Goal: Task Accomplishment & Management: Complete application form

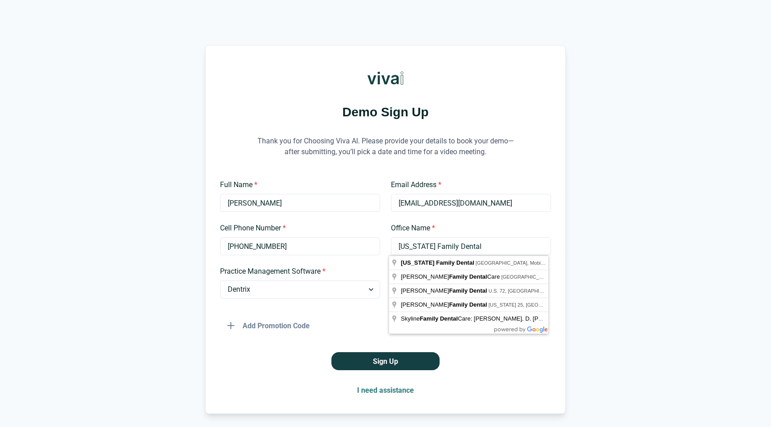
select select "Dentrix"
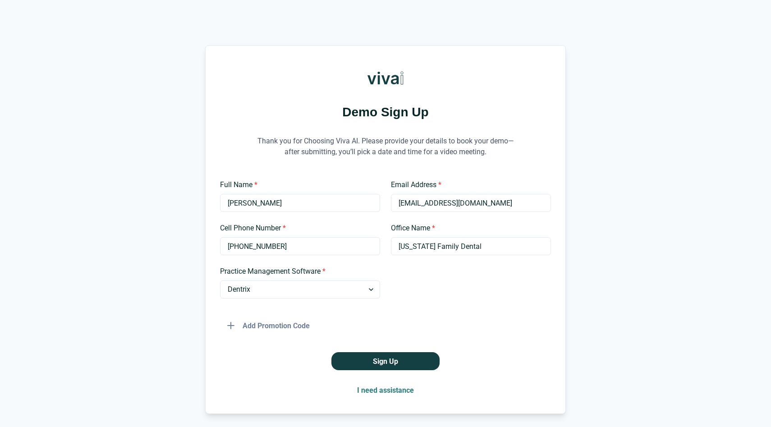
click at [514, 237] on div "Office Name * [US_STATE] Family Dental" at bounding box center [471, 239] width 160 height 32
click at [508, 249] on input "[US_STATE] Family Dental" at bounding box center [471, 246] width 160 height 18
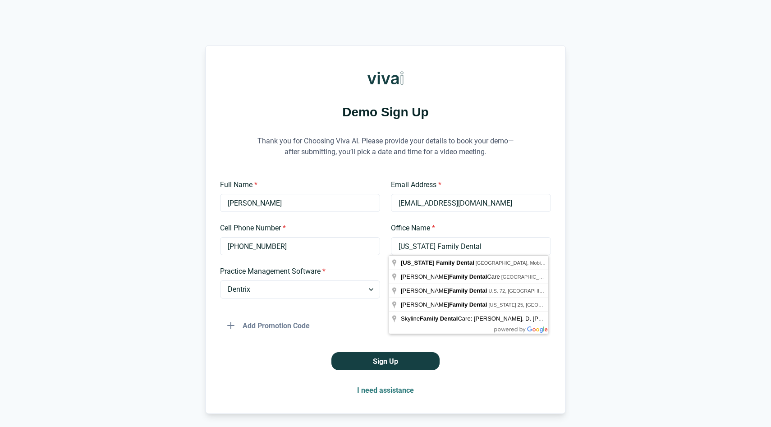
click at [579, 240] on div "Demo Sign Up Thank you for Choosing Viva AI. Please provide your details to boo…" at bounding box center [385, 229] width 771 height 369
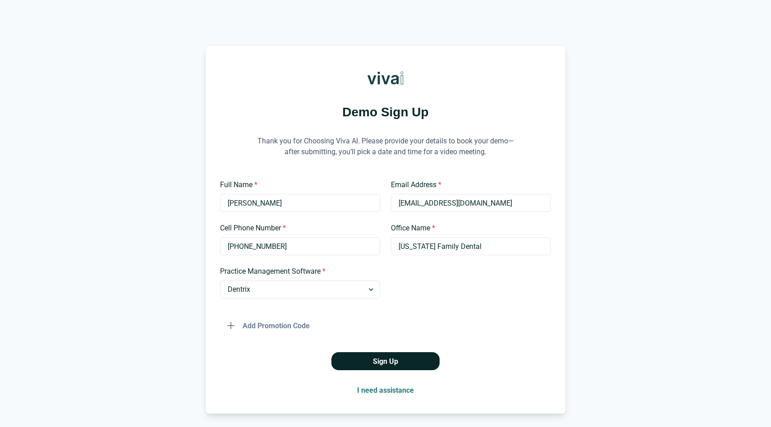
click at [406, 362] on button "Sign Up" at bounding box center [386, 361] width 108 height 18
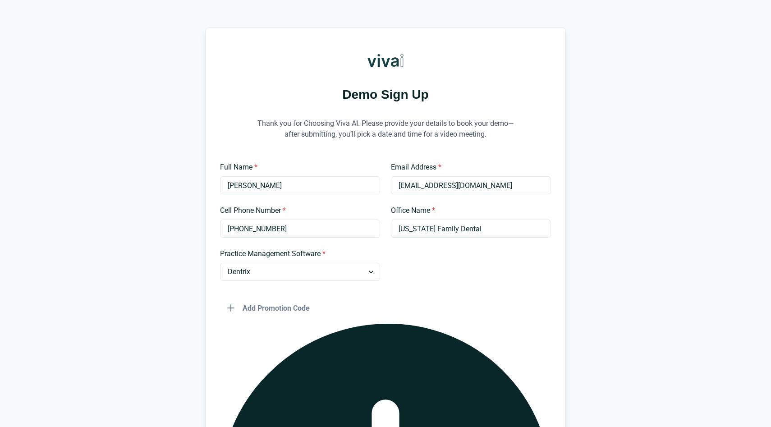
scroll to position [29, 0]
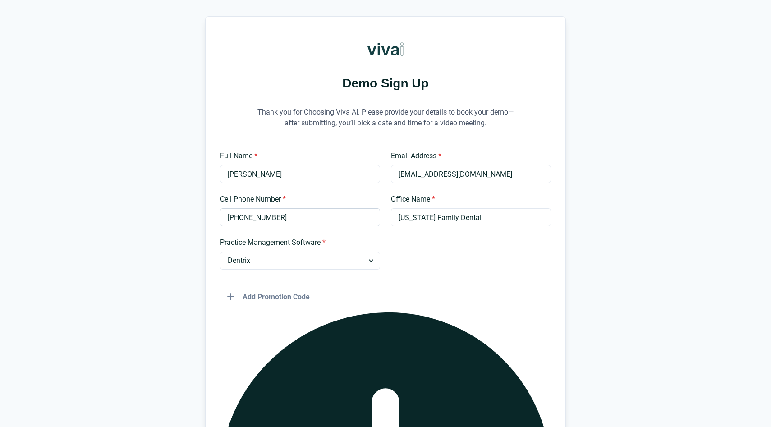
click at [283, 219] on input "[PHONE_NUMBER]" at bounding box center [300, 217] width 160 height 18
click at [254, 222] on input "[PHONE_NUMBER]" at bounding box center [300, 217] width 160 height 18
click at [253, 221] on input "[PHONE_NUMBER]" at bounding box center [300, 217] width 160 height 18
type input "2513090870"
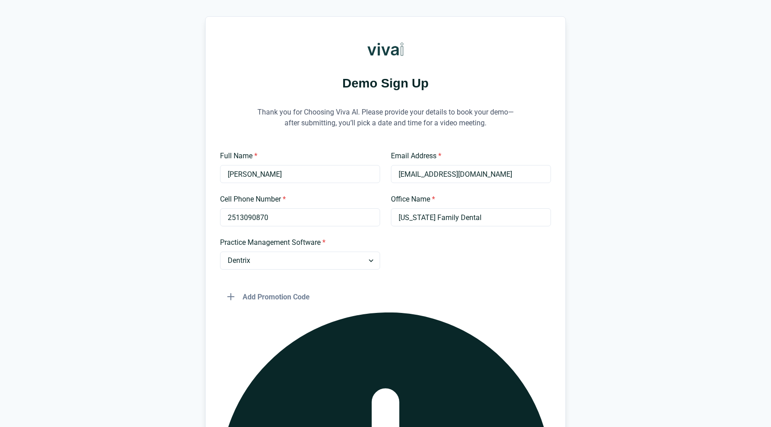
click at [432, 211] on input "[US_STATE] Family Dental" at bounding box center [471, 217] width 160 height 18
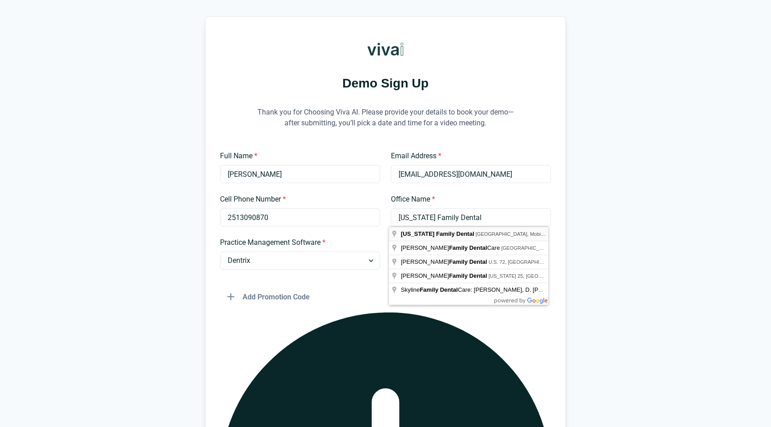
type input "[US_STATE] Family Dental"
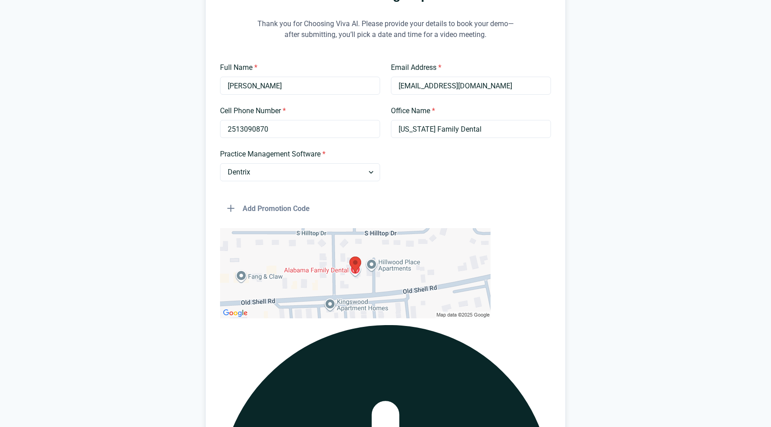
scroll to position [207, 0]
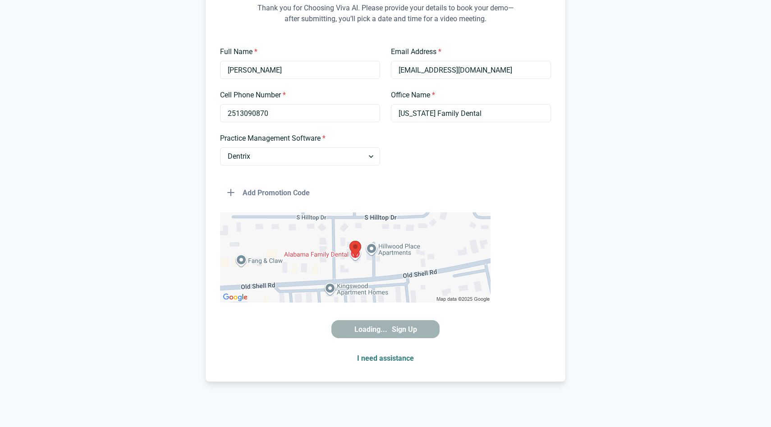
scroll to position [0, 0]
